Goal: Task Accomplishment & Management: Complete application form

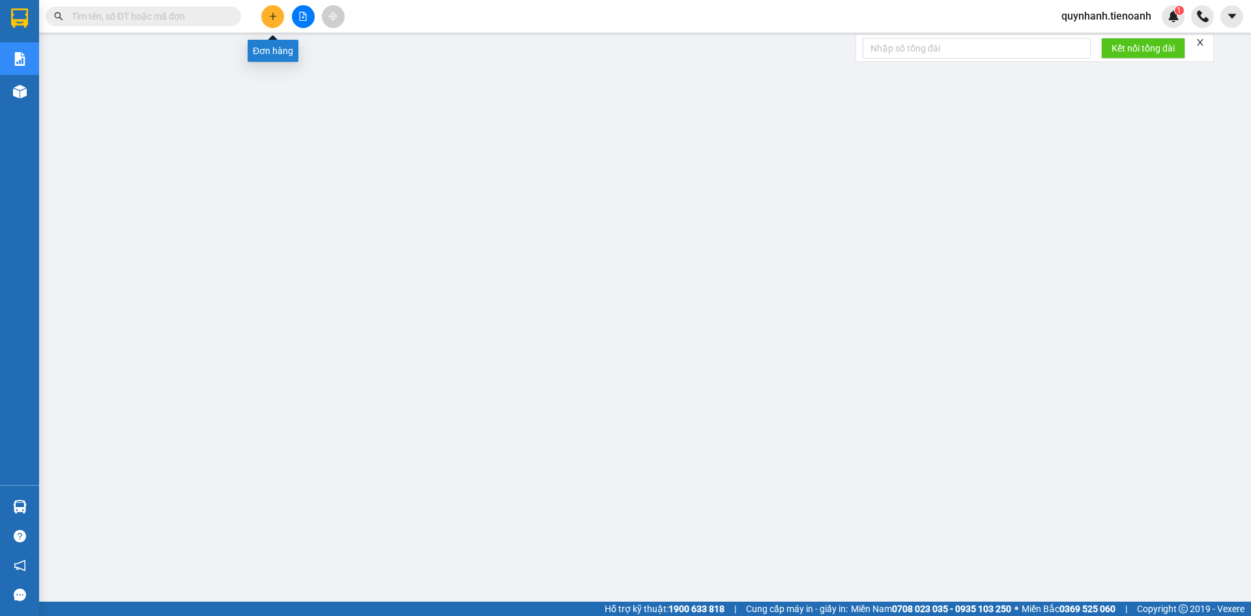
click at [276, 17] on icon "plus" at bounding box center [272, 16] width 9 height 9
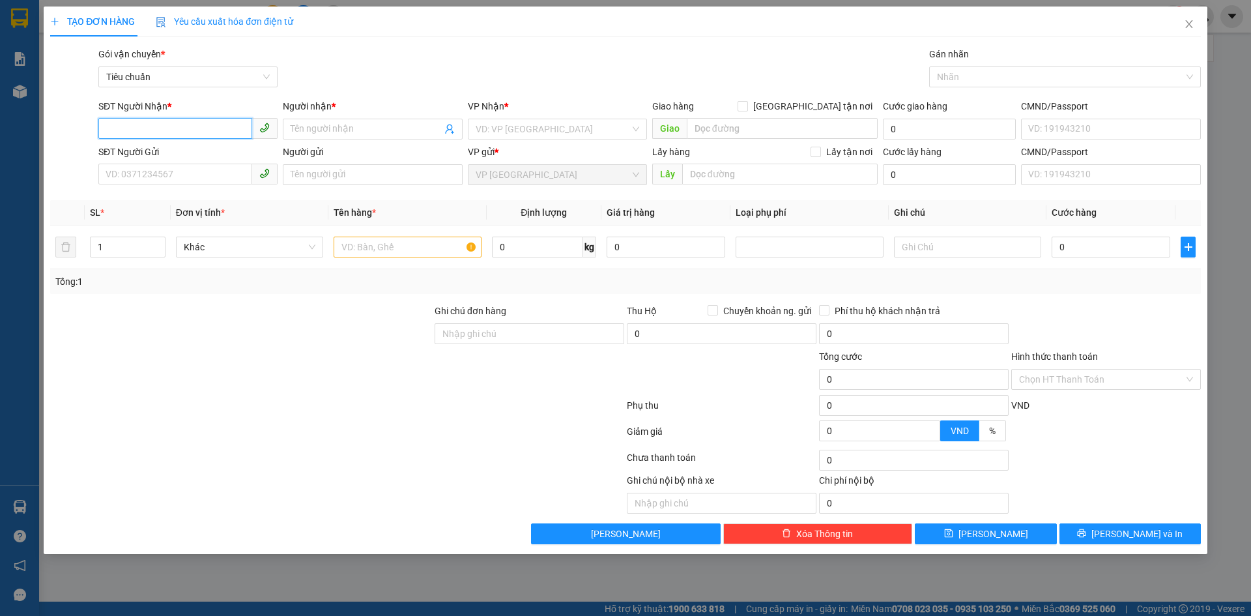
click at [182, 134] on input "SĐT Người Nhận *" at bounding box center [175, 128] width 154 height 21
click at [184, 154] on div "0862304300 - ANH ĐIỀN" at bounding box center [188, 155] width 164 height 14
type input "0862304300"
type input "[PERSON_NAME]"
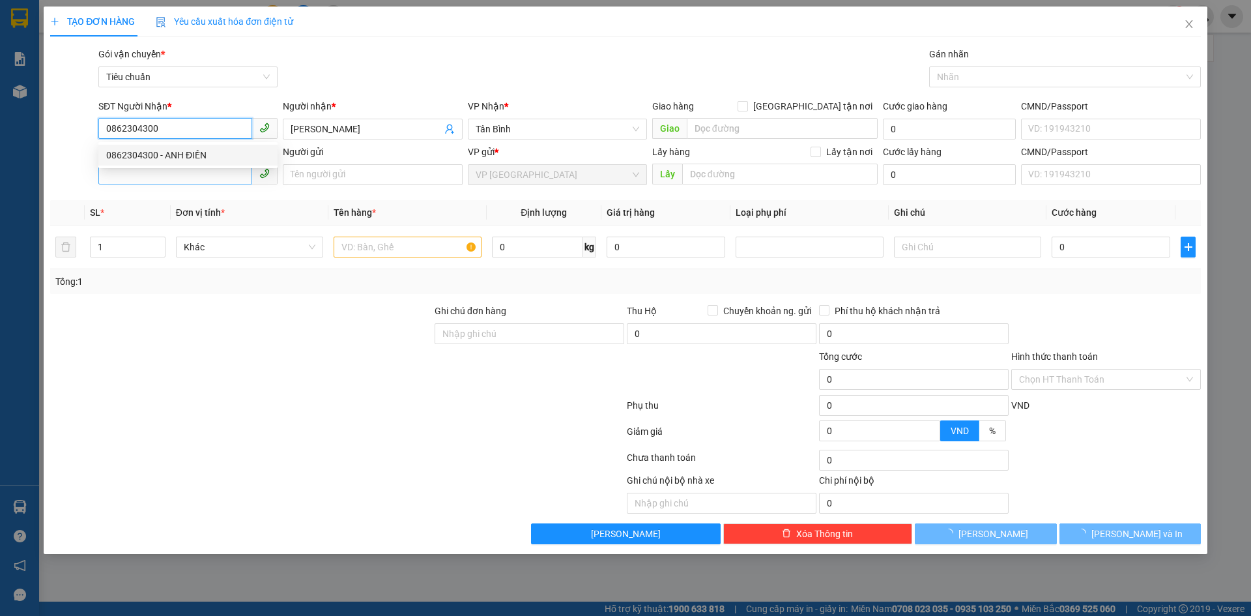
type input "0862304300"
type input "30.000"
click at [182, 170] on input "SĐT Người Gửi" at bounding box center [175, 174] width 154 height 21
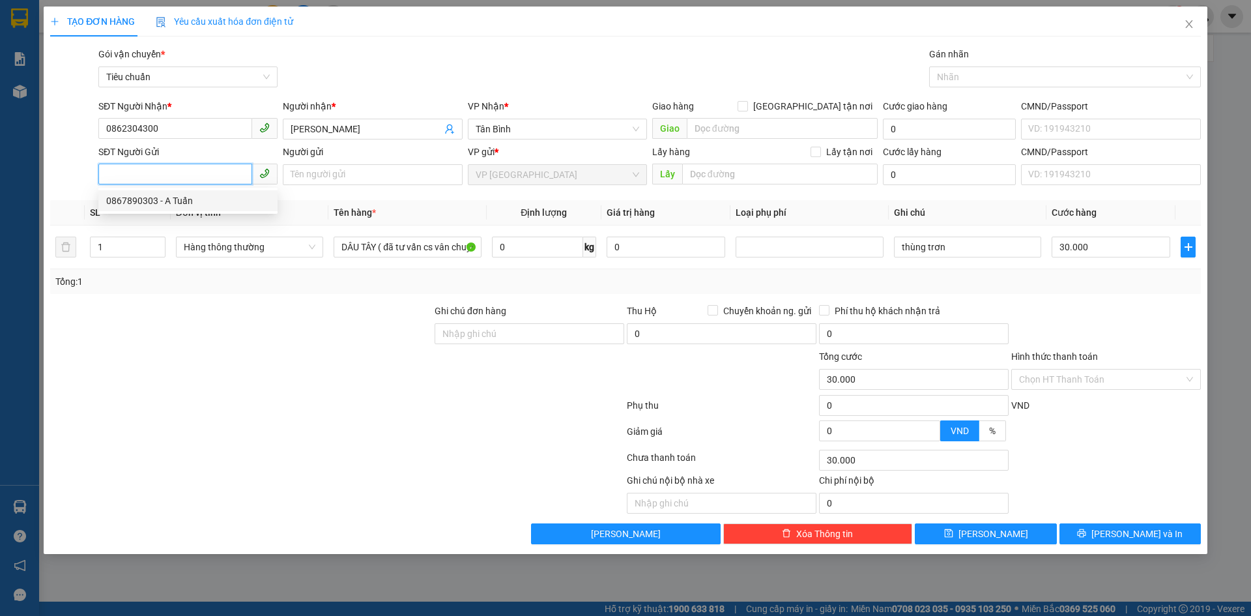
click at [181, 204] on div "0867890303 - A Tuấn" at bounding box center [188, 200] width 164 height 14
type input "0867890303"
type input "A Tuấn"
click at [539, 245] on input "0" at bounding box center [537, 246] width 91 height 21
type input "8"
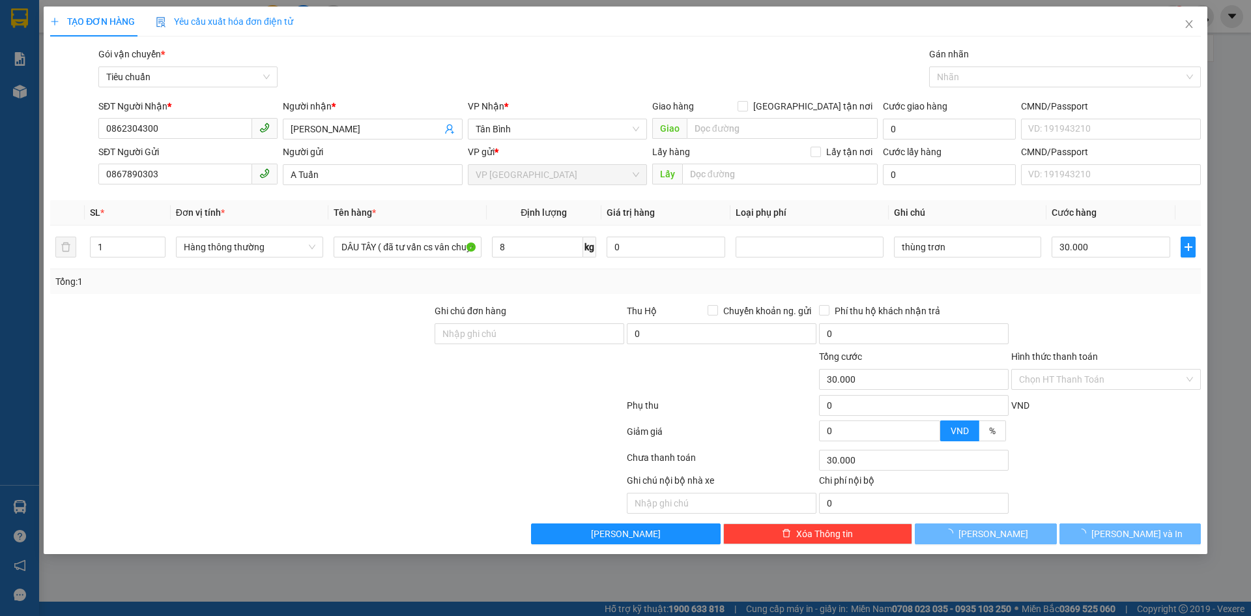
click at [569, 287] on div "Tổng: 1" at bounding box center [625, 281] width 1140 height 14
type input "40.000"
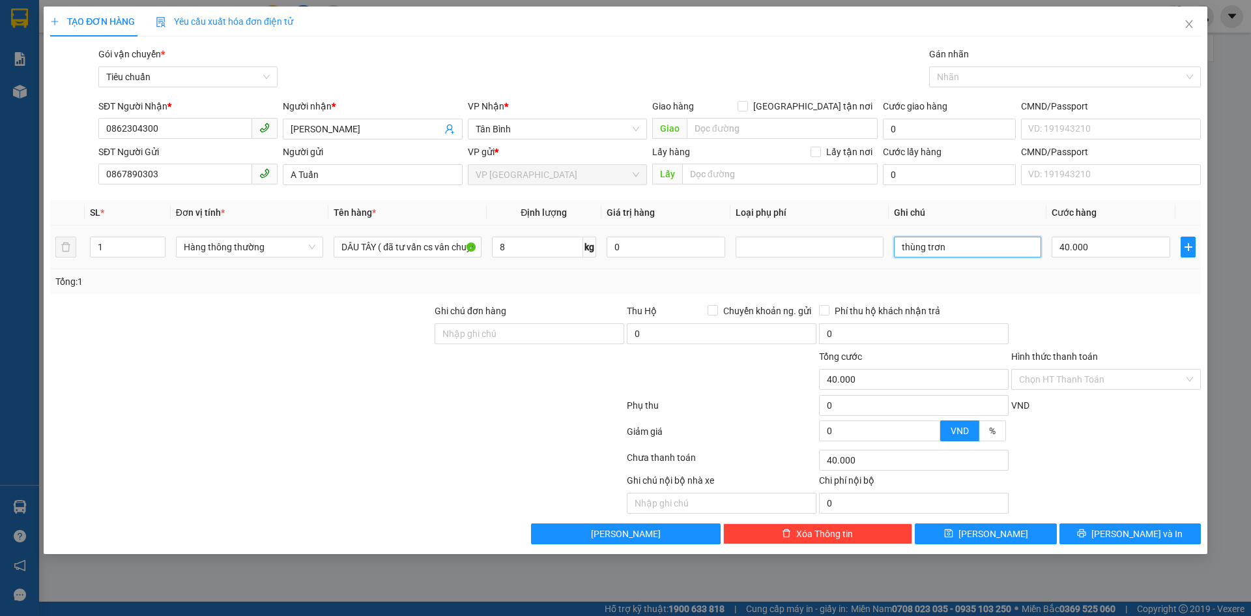
drag, startPoint x: 1007, startPoint y: 249, endPoint x: 992, endPoint y: 257, distance: 17.8
click at [998, 255] on input "thùng trơn" at bounding box center [967, 246] width 147 height 21
type input "thùng trơn bkv"
click at [1108, 381] on input "Hình thức thanh toán" at bounding box center [1101, 379] width 165 height 20
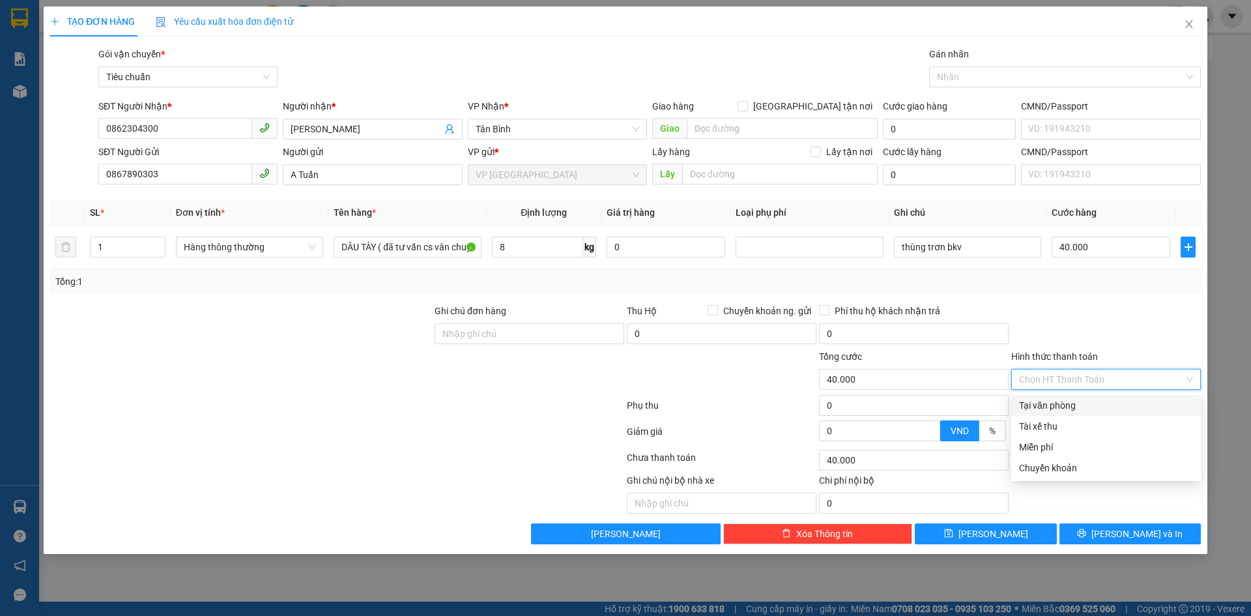
click at [1069, 403] on div "Tại văn phòng" at bounding box center [1106, 405] width 174 height 14
type input "0"
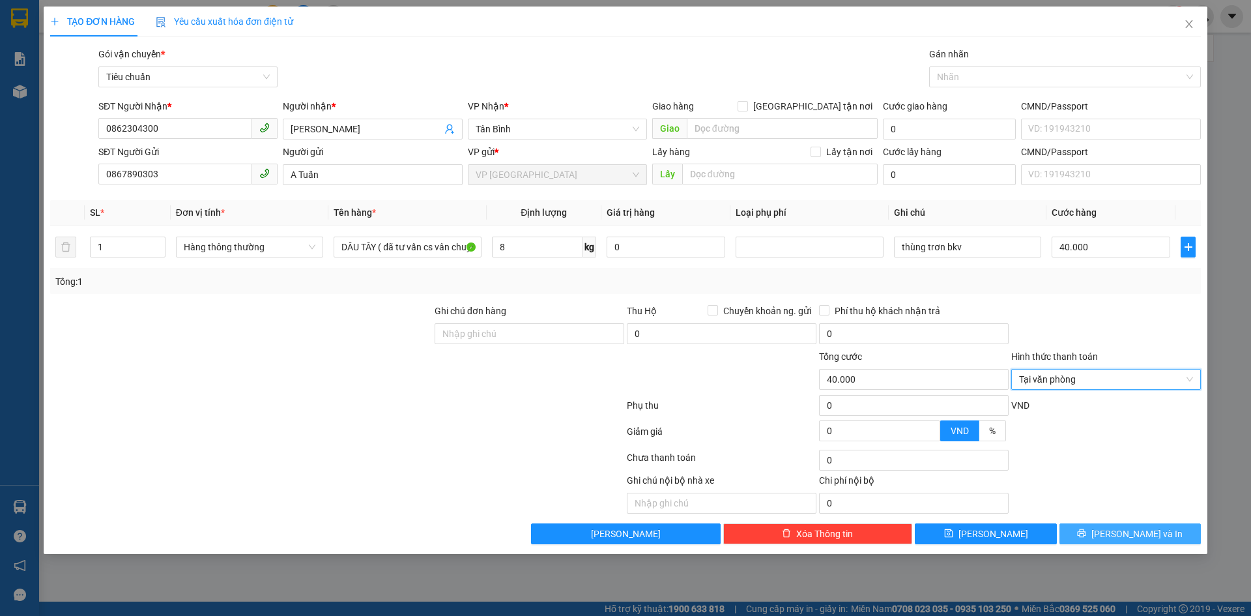
click at [1115, 532] on button "[PERSON_NAME] và In" at bounding box center [1129, 533] width 141 height 21
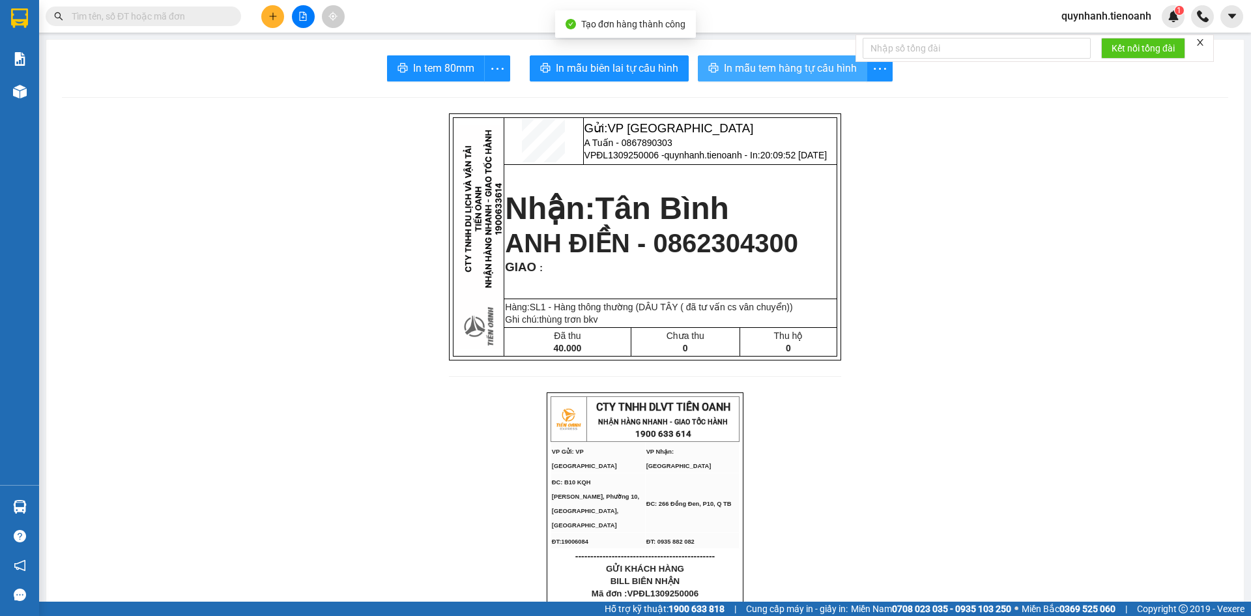
click at [807, 61] on span "In mẫu tem hàng tự cấu hình" at bounding box center [790, 68] width 133 height 16
click at [245, 18] on div at bounding box center [127, 17] width 254 height 20
click at [228, 12] on span at bounding box center [232, 16] width 8 height 14
click at [210, 24] on span at bounding box center [143, 17] width 195 height 20
click at [210, 22] on input "text" at bounding box center [149, 16] width 154 height 14
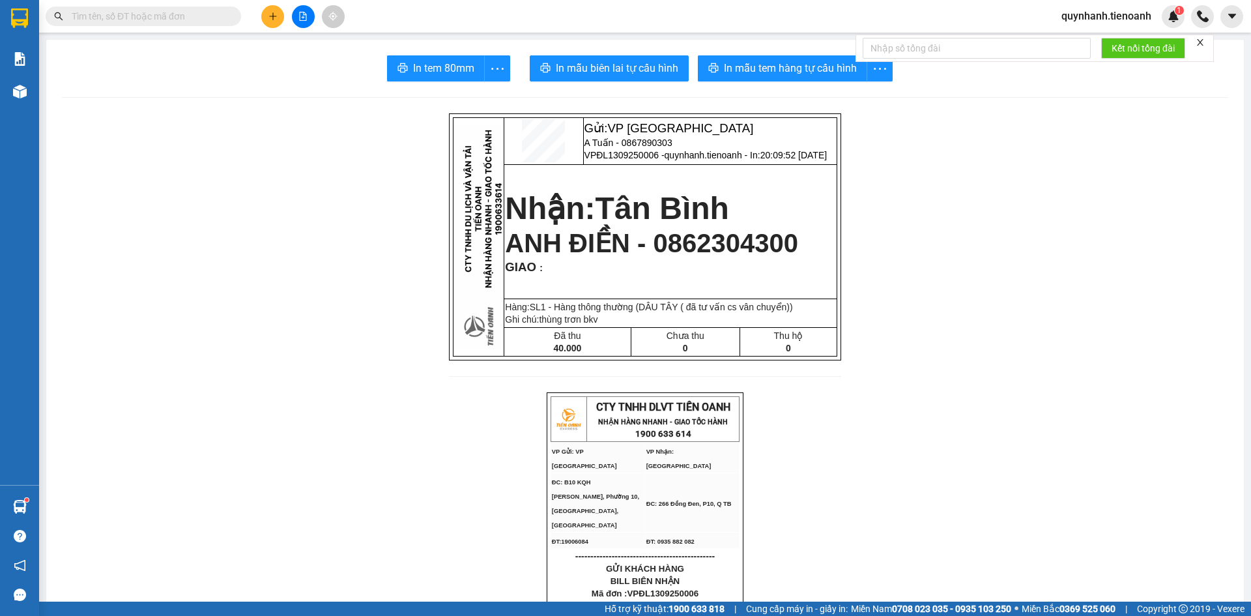
paste input "0988311926"
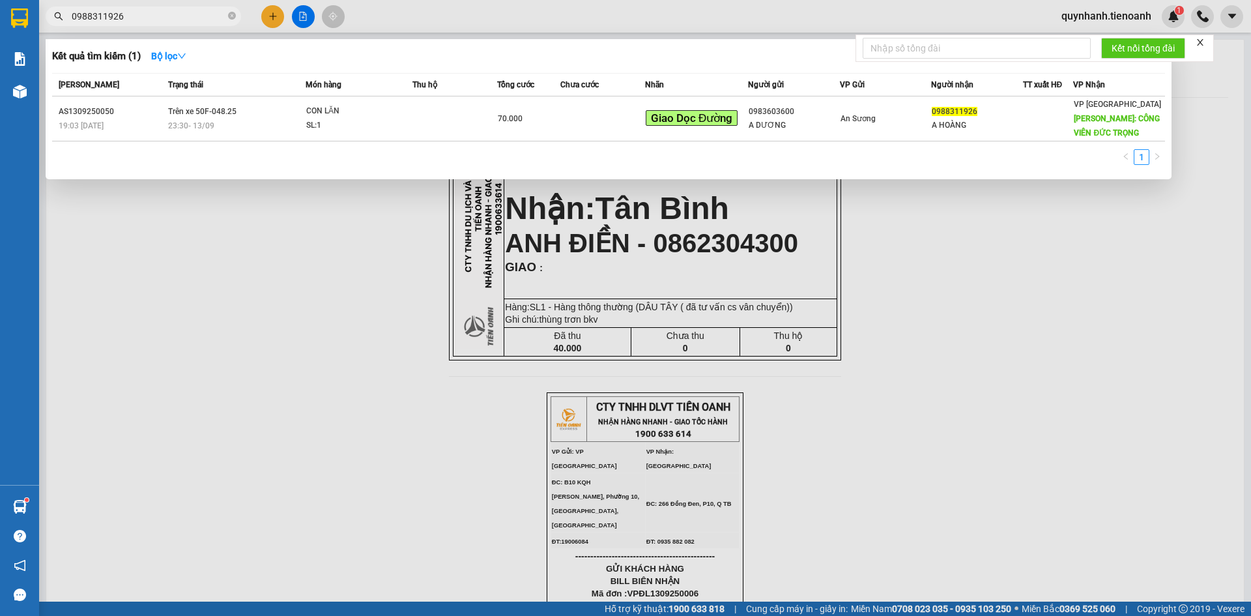
type input "0988311926"
